Goal: Task Accomplishment & Management: Use online tool/utility

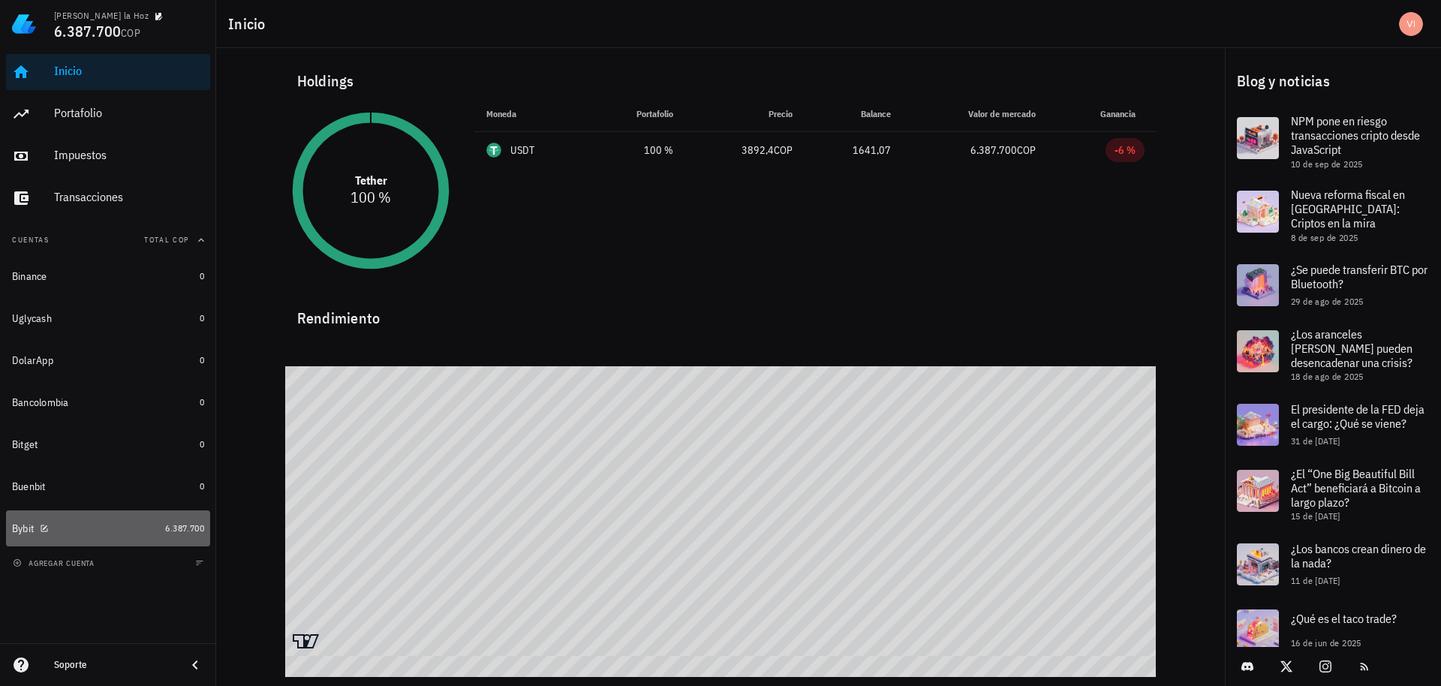
click at [140, 534] on div "Bybit" at bounding box center [85, 529] width 147 height 14
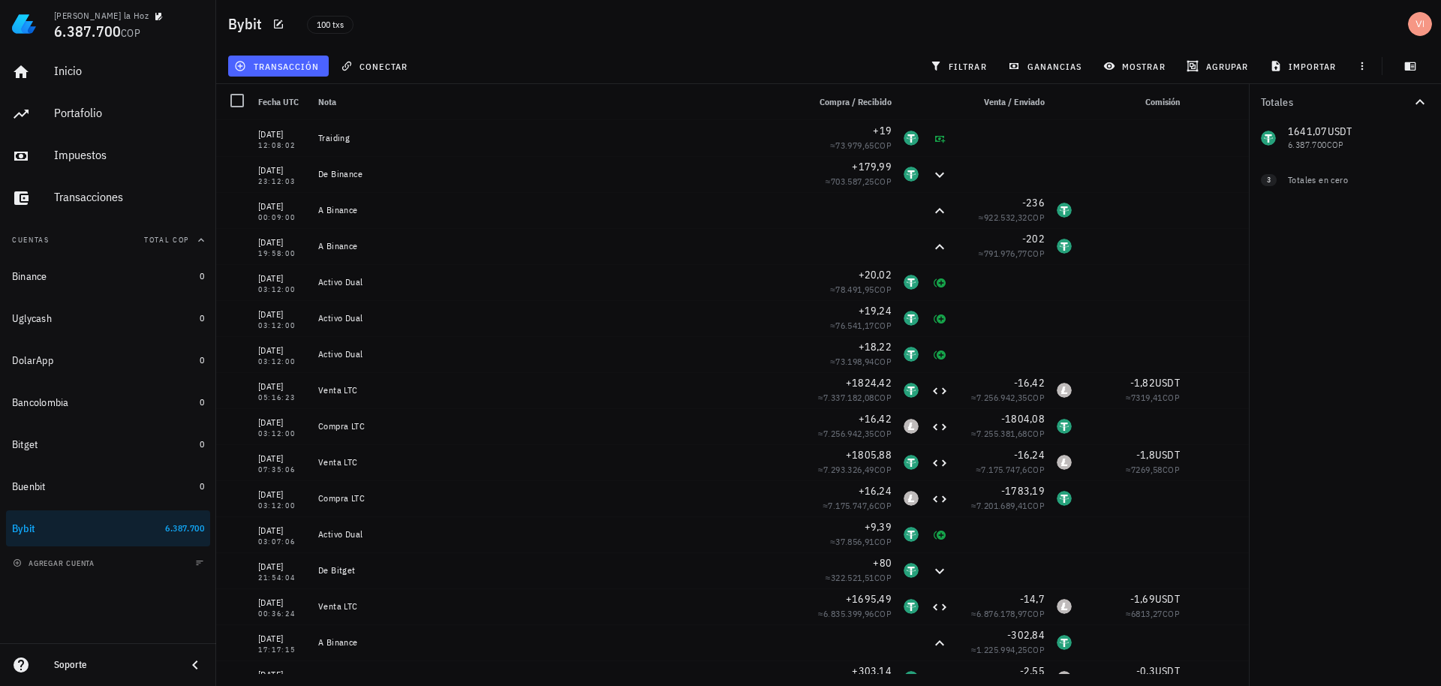
click at [265, 59] on button "transacción" at bounding box center [278, 66] width 101 height 21
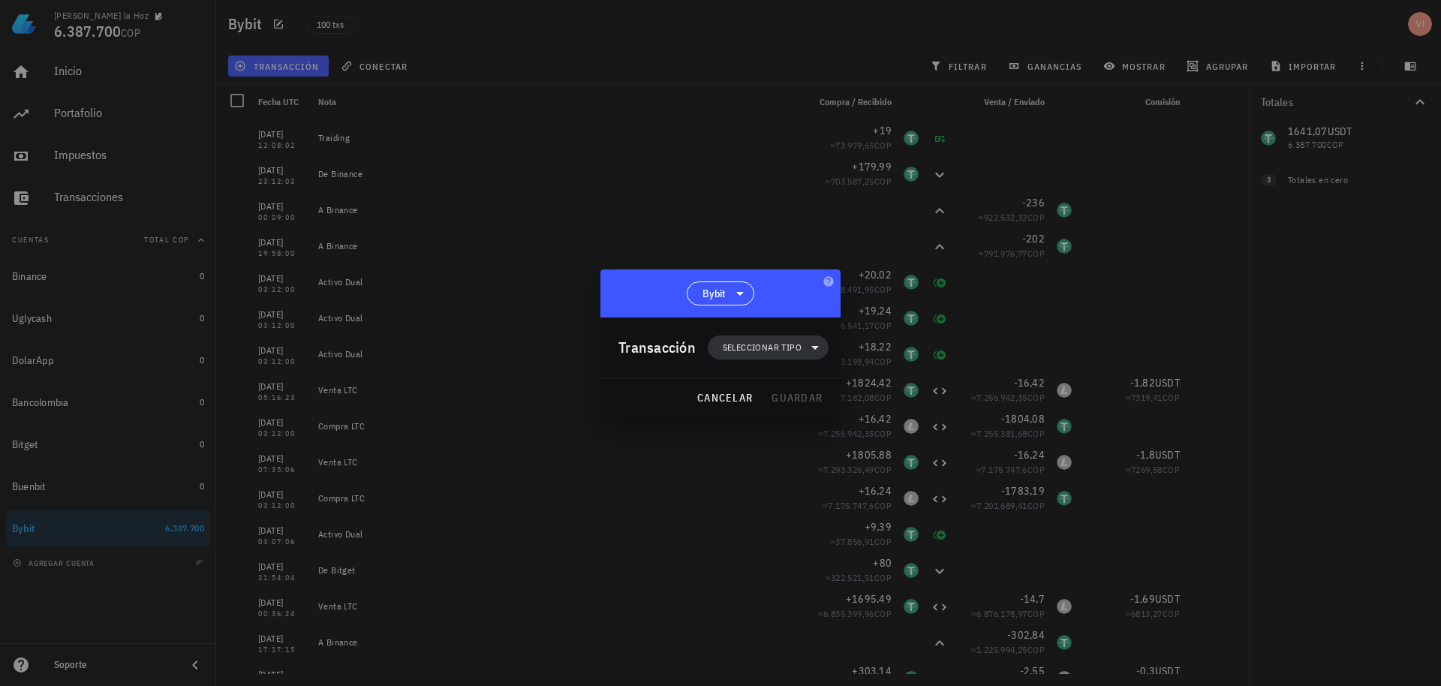
click at [725, 354] on span "Seleccionar tipo" at bounding box center [762, 347] width 79 height 15
click at [773, 472] on div "Transferencia" at bounding box center [776, 474] width 59 height 12
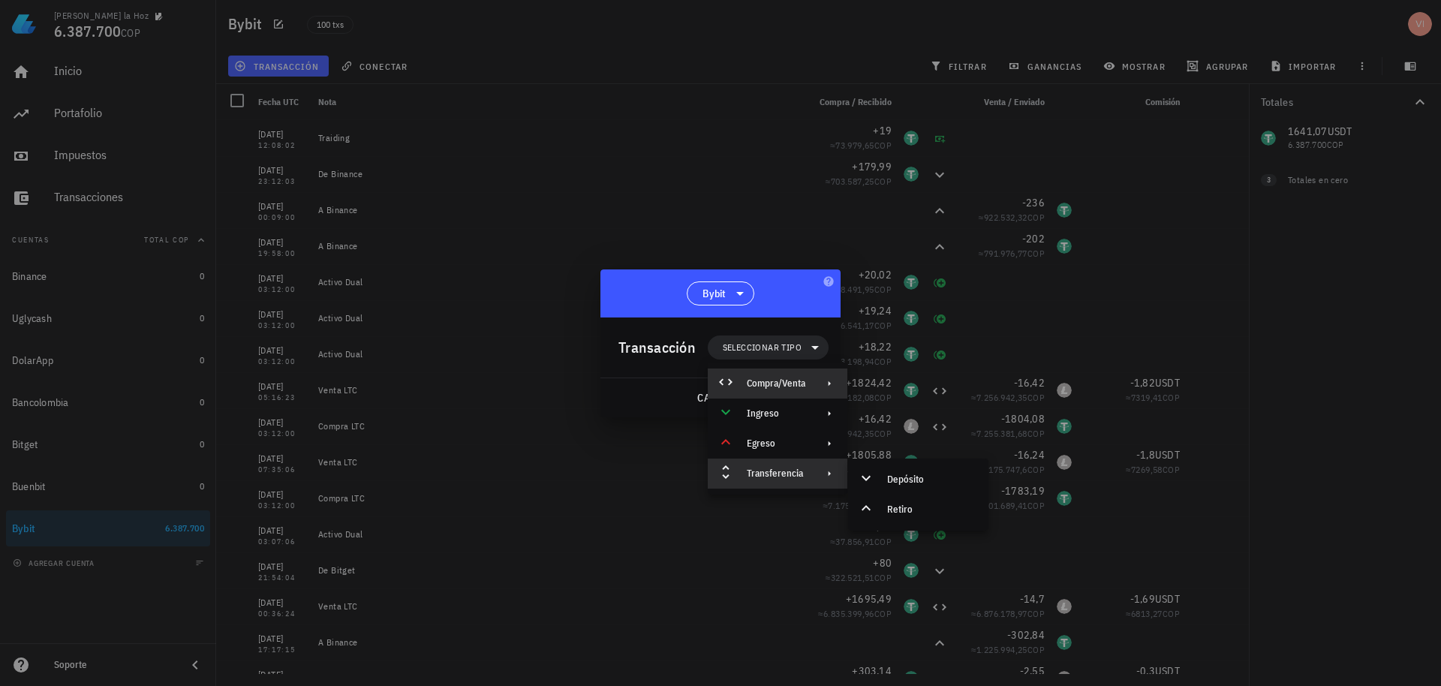
click at [774, 390] on div "Compra/Venta" at bounding box center [778, 384] width 140 height 30
click at [875, 389] on div at bounding box center [869, 390] width 18 height 18
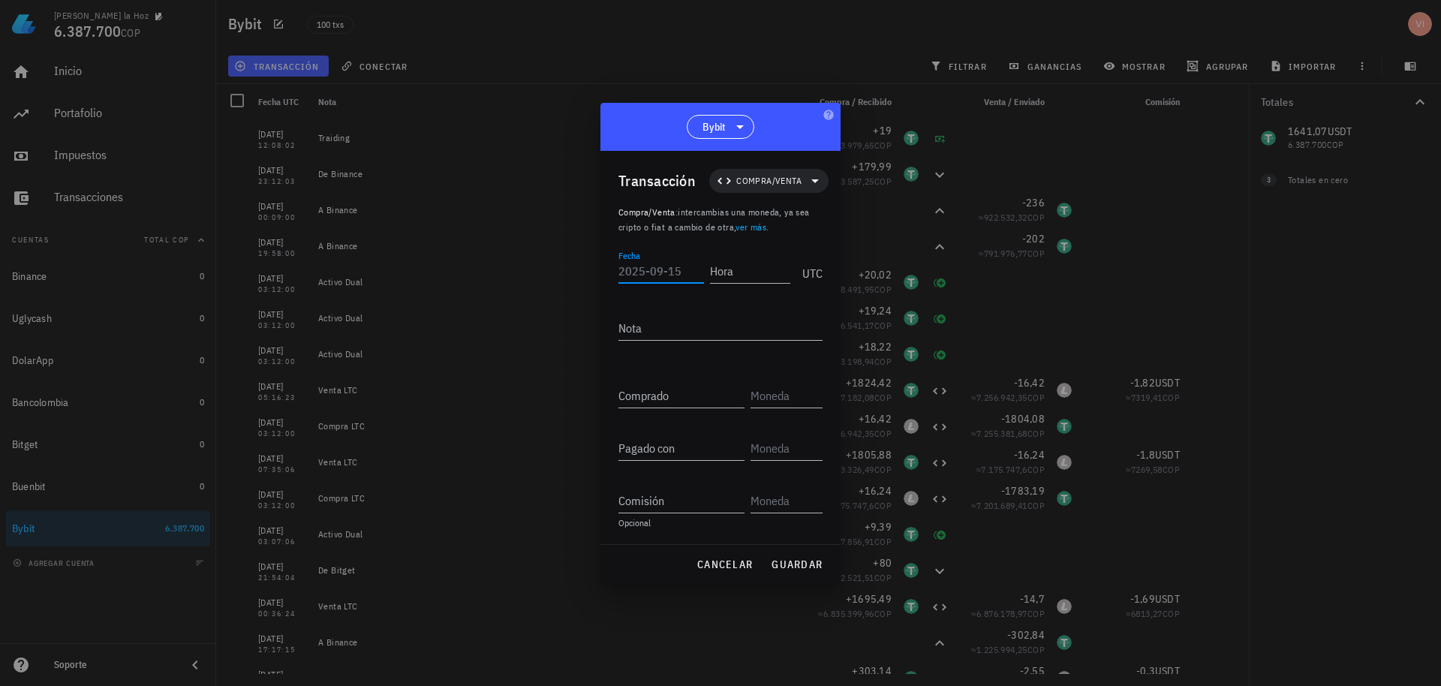
click at [660, 275] on input "Fecha" at bounding box center [661, 271] width 86 height 24
type input "[DATE]"
type input "03:12:00"
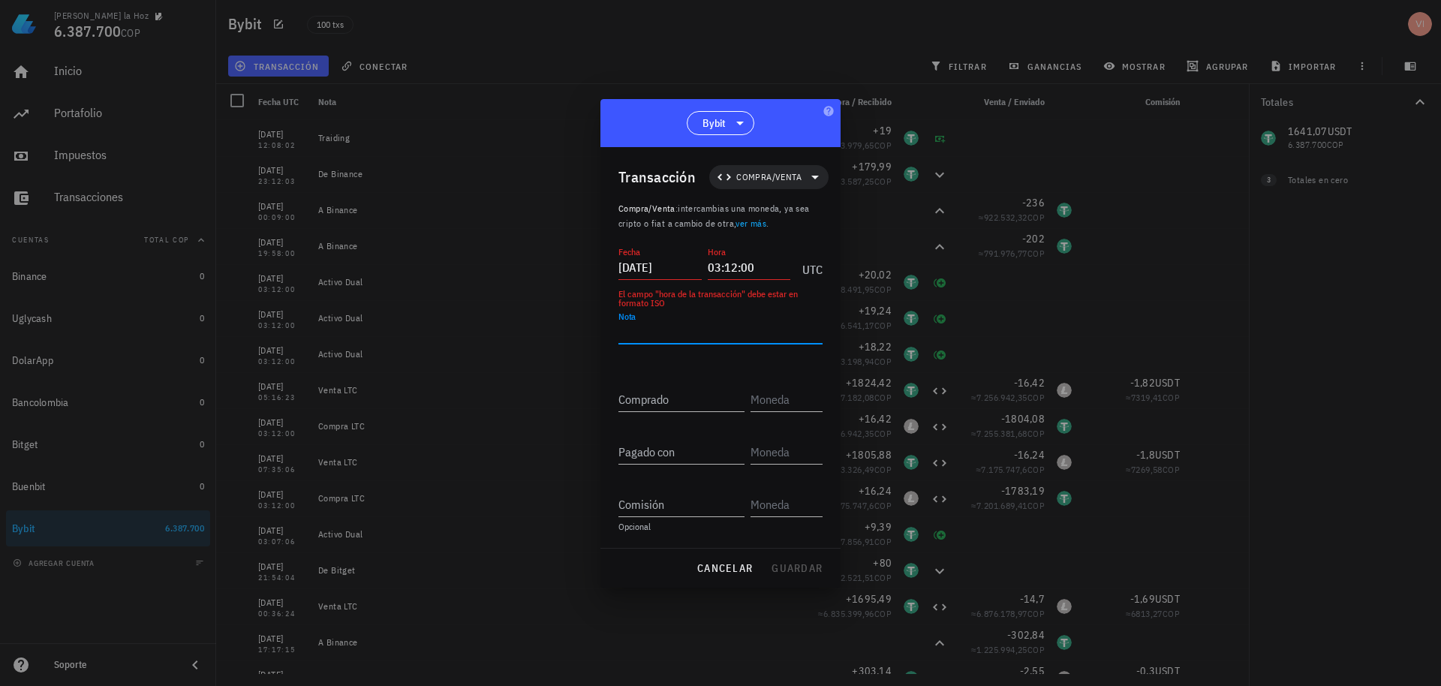
type textarea "A"
type textarea "Compra LTC"
click at [652, 408] on input "Comprado" at bounding box center [681, 399] width 126 height 24
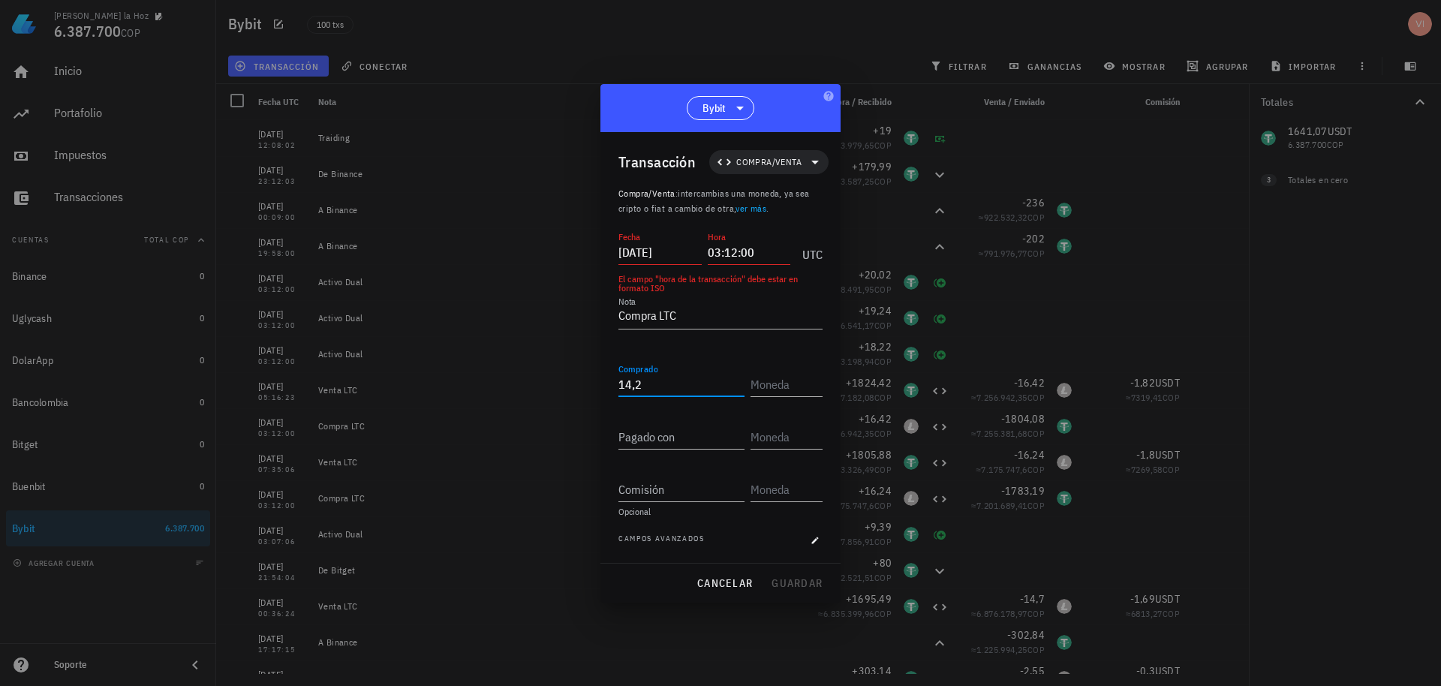
type input "14,2"
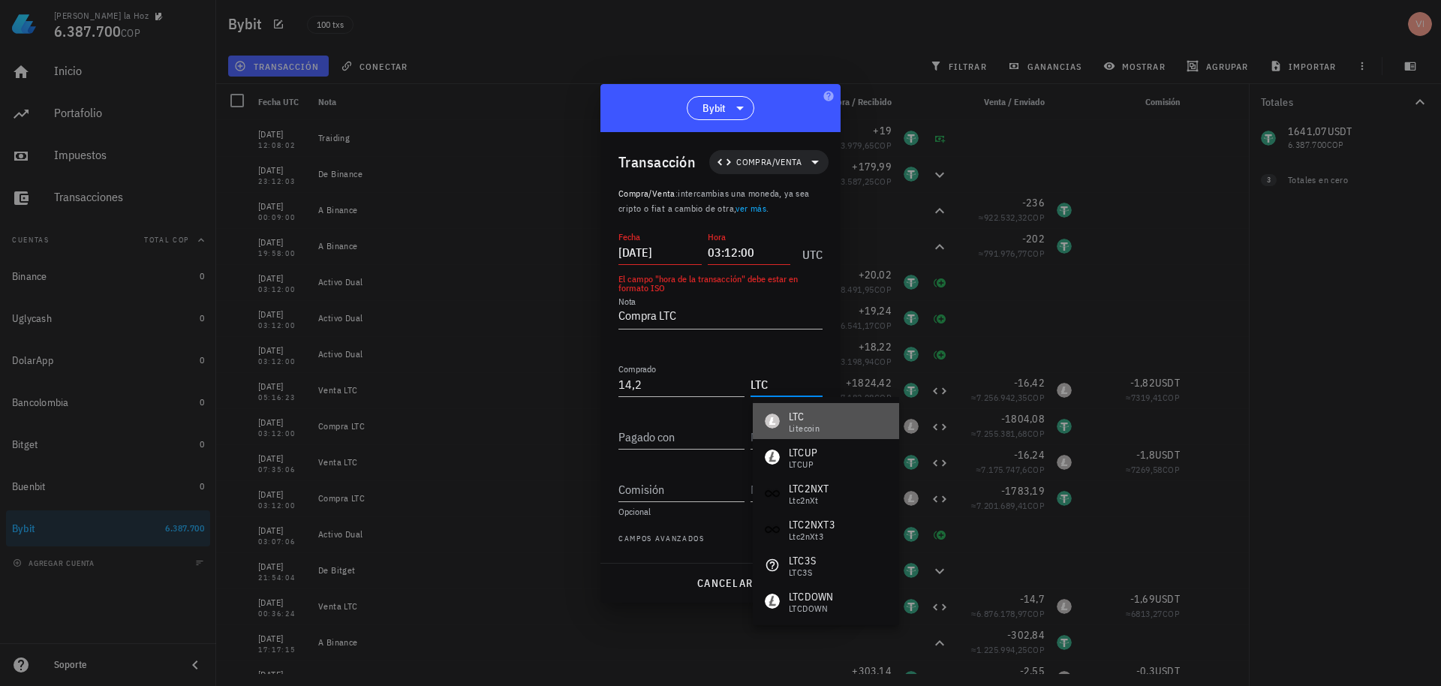
click at [799, 434] on div "LTC Litecoin" at bounding box center [826, 421] width 146 height 36
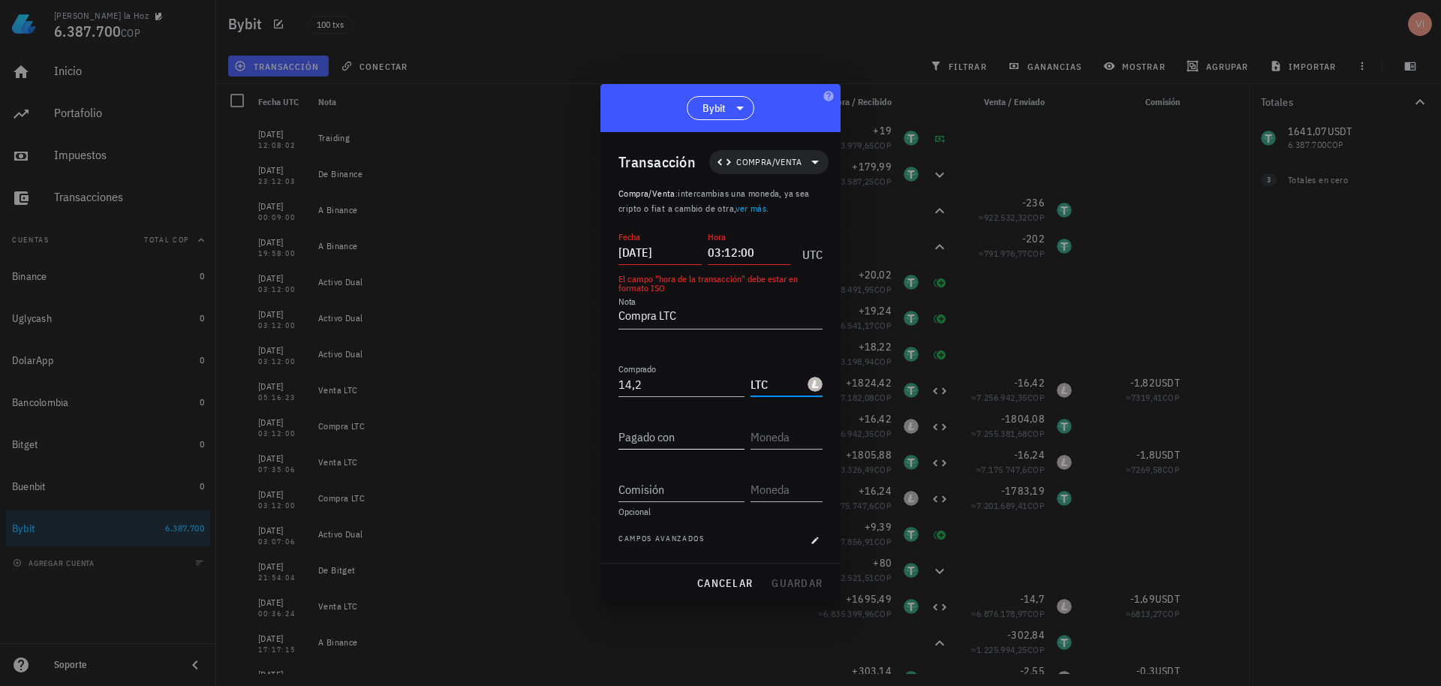
type input "LTC"
click at [675, 449] on div "Pagado con" at bounding box center [681, 437] width 126 height 24
type input "1.641,07"
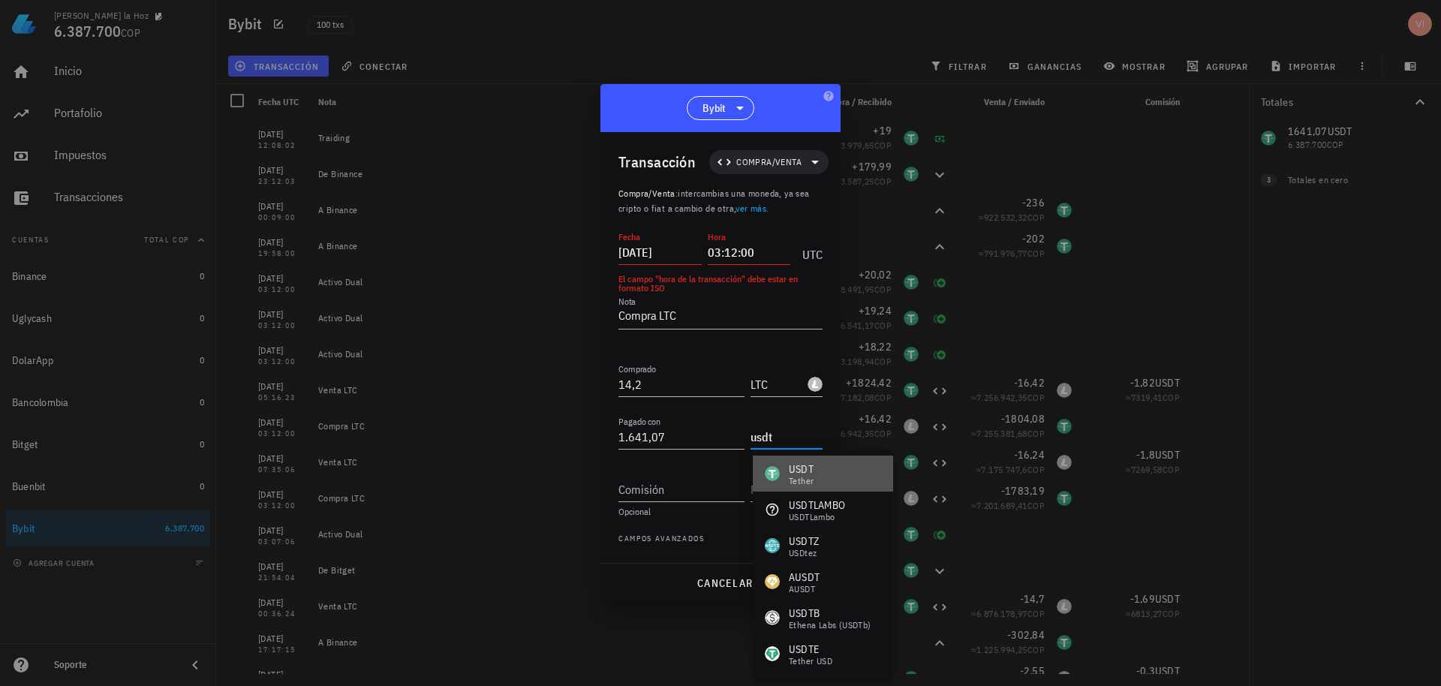
click at [812, 471] on div "USDT" at bounding box center [801, 469] width 25 height 15
type input "USDT"
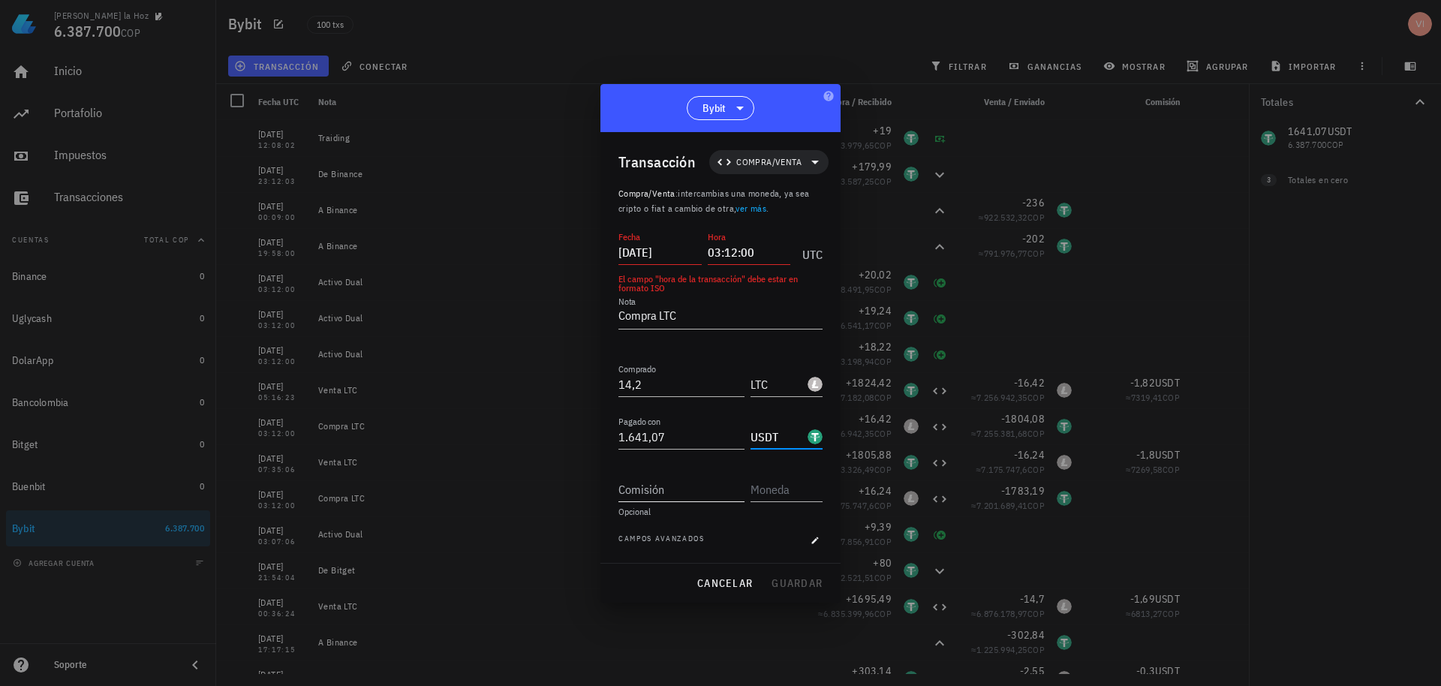
click at [728, 497] on input "Comisión" at bounding box center [681, 489] width 126 height 24
click at [676, 256] on input "[DATE]" at bounding box center [659, 252] width 83 height 24
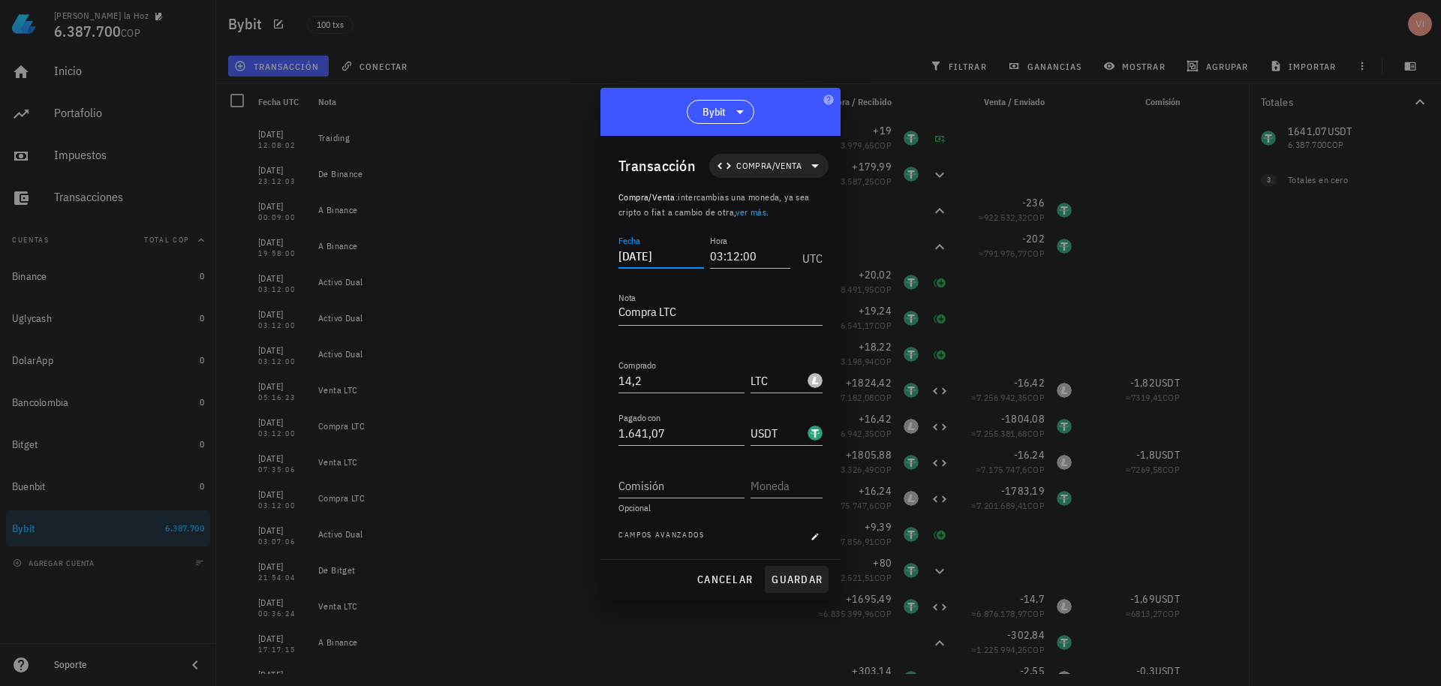
type input "[DATE]"
click at [805, 577] on span "guardar" at bounding box center [797, 580] width 52 height 14
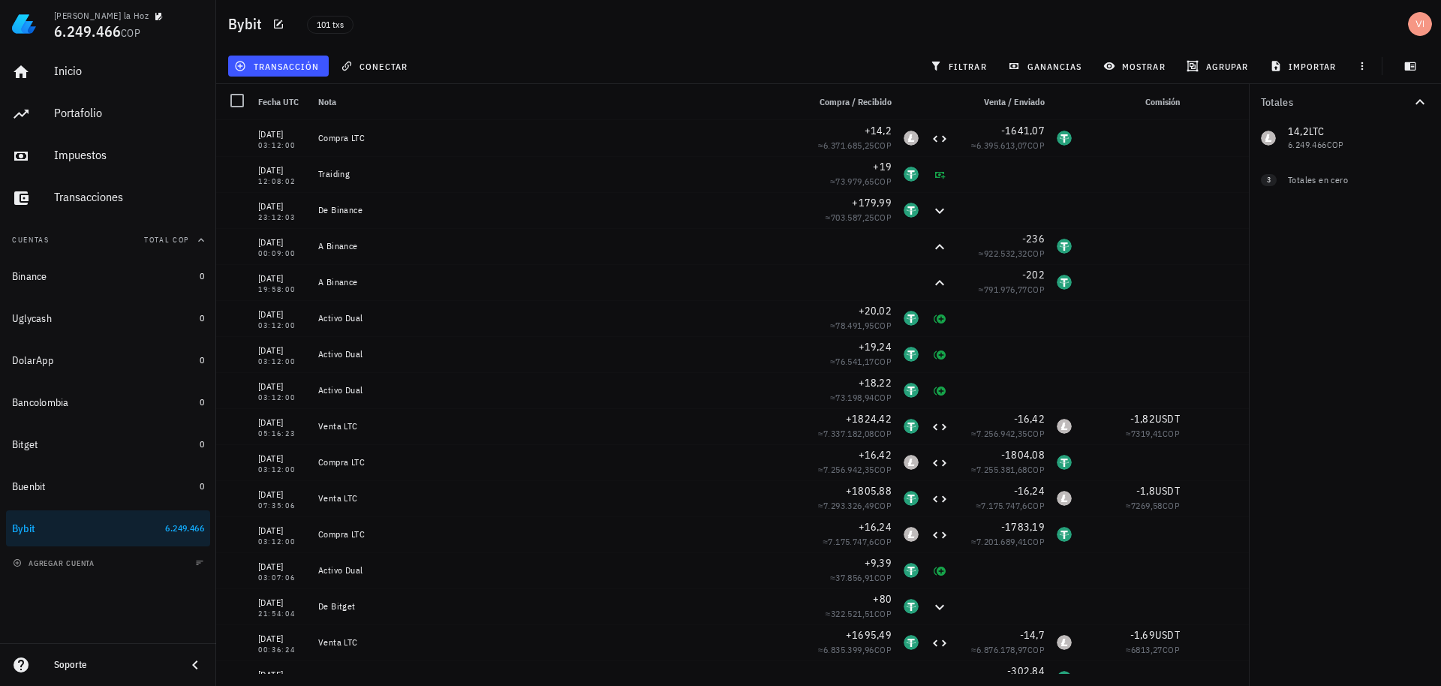
click at [387, 2] on div "Bybit 101 txs" at bounding box center [828, 24] width 1225 height 48
